Goal: Task Accomplishment & Management: Manage account settings

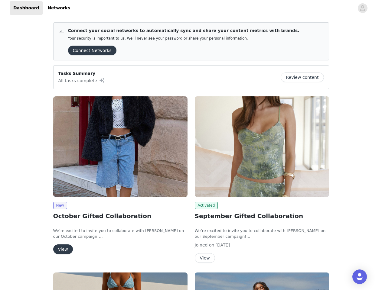
click at [191, 145] on div "Activated September Gifted Collaboration We’re excited to invite you to collabo…" at bounding box center [262, 181] width 142 height 176
click at [191, 8] on div at bounding box center [214, 8] width 280 height 14
click at [363, 8] on icon "avatar" at bounding box center [363, 8] width 6 height 10
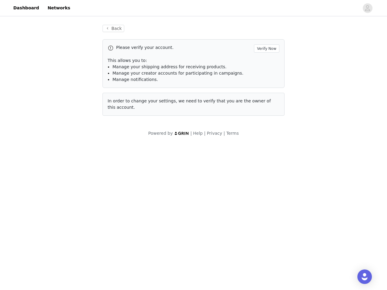
click at [305, 77] on div "Back Please verify your account. Verify Now This allows you to: Manage your shi…" at bounding box center [193, 81] width 387 height 126
click at [120, 147] on body "Dashboard Networks Back Please verify your account. Verify Now This allows you …" at bounding box center [193, 145] width 387 height 290
click at [60, 206] on body "Dashboard Networks Back Please verify your account. Verify Now This allows you …" at bounding box center [193, 145] width 387 height 290
click at [63, 250] on body "Dashboard Networks Back Please verify your account. Verify Now This allows you …" at bounding box center [193, 145] width 387 height 290
